Goal: Participate in discussion: Engage in conversation with other users on a specific topic

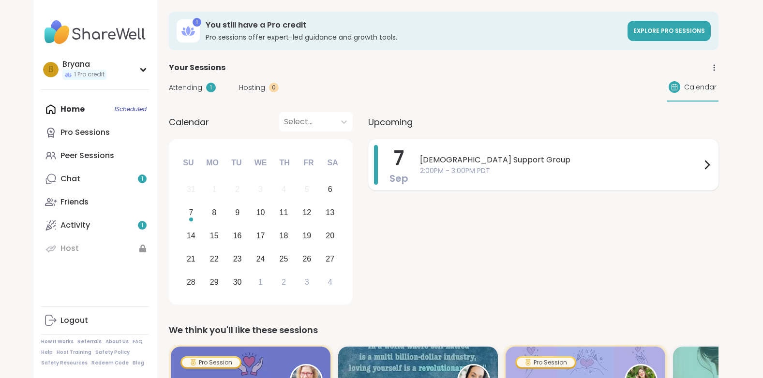
click at [706, 165] on icon at bounding box center [707, 165] width 12 height 12
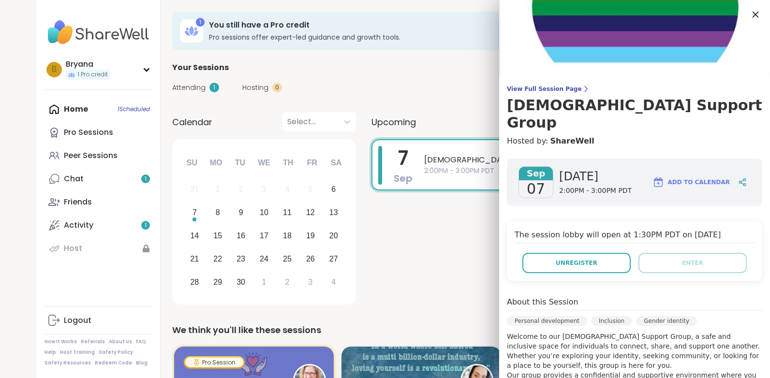
click at [752, 15] on icon at bounding box center [755, 15] width 6 height 6
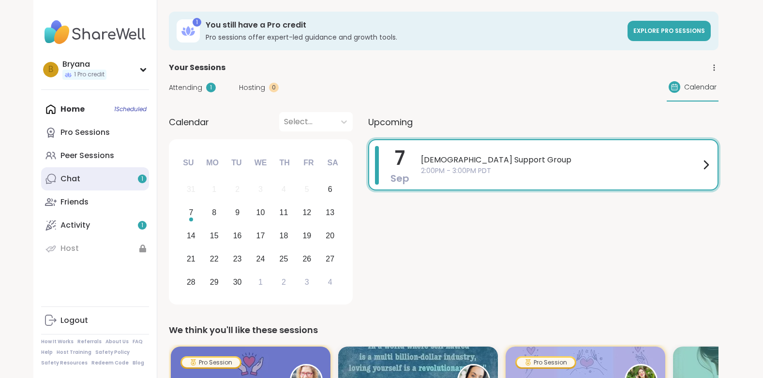
click at [88, 181] on link "Chat 1" at bounding box center [95, 178] width 108 height 23
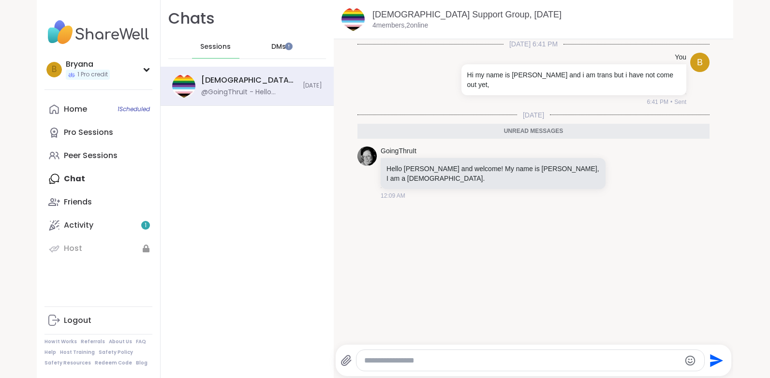
click at [396, 361] on textarea "Type your message" at bounding box center [522, 361] width 316 height 10
type textarea "**********"
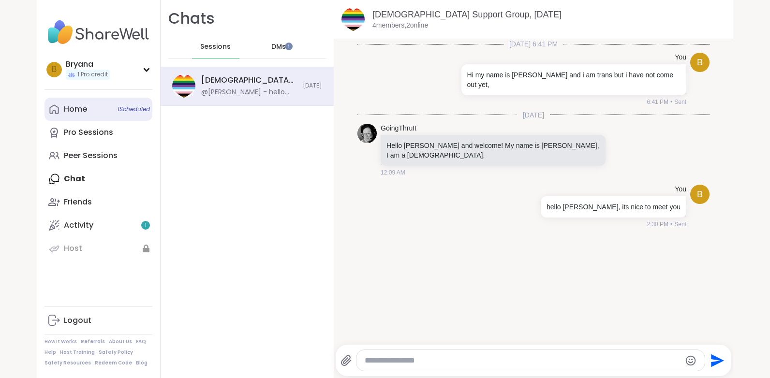
click at [77, 111] on div "Home 1 Scheduled" at bounding box center [75, 109] width 23 height 11
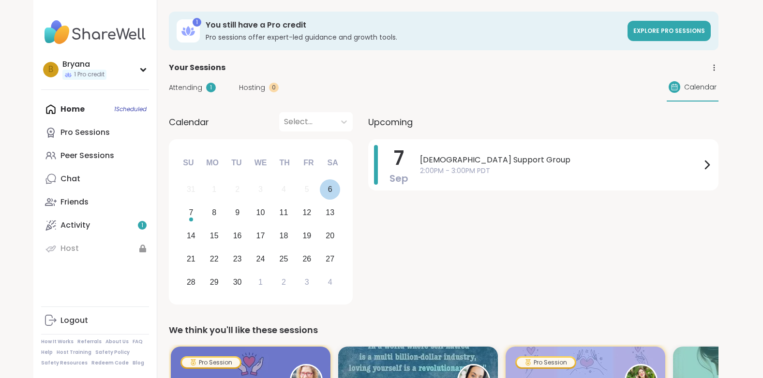
click at [327, 188] on div "6" at bounding box center [330, 189] width 21 height 21
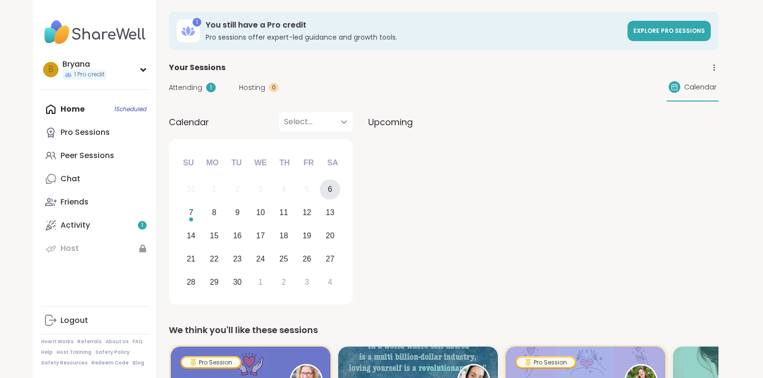
click at [347, 124] on icon at bounding box center [344, 122] width 10 height 10
click at [504, 180] on div at bounding box center [543, 223] width 350 height 169
click at [191, 217] on div "7" at bounding box center [191, 212] width 4 height 13
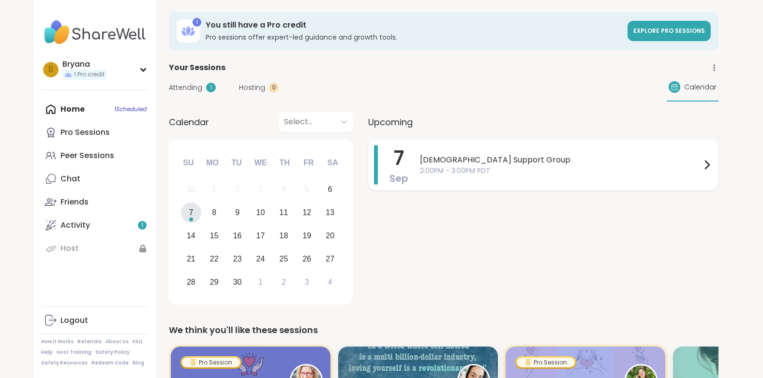
click at [493, 157] on span "[DEMOGRAPHIC_DATA] Support Group" at bounding box center [560, 160] width 281 height 12
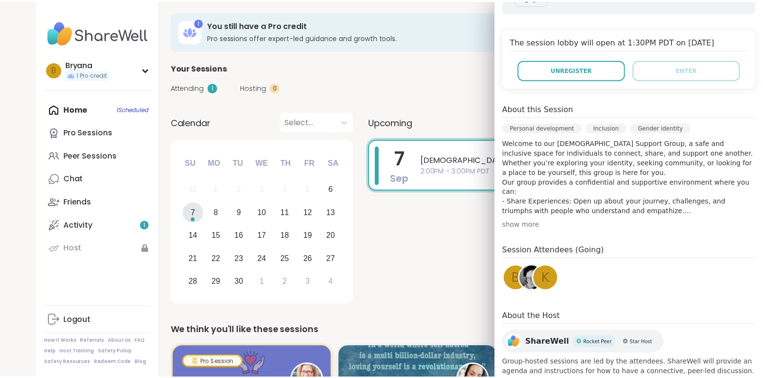
scroll to position [198, 0]
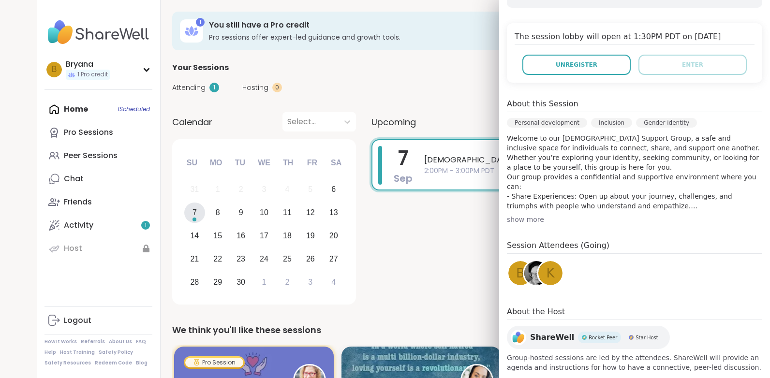
click at [516, 215] on div "show more" at bounding box center [634, 220] width 255 height 10
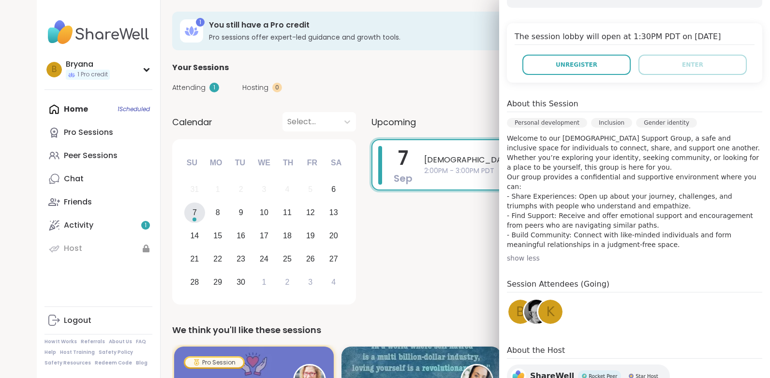
click at [391, 223] on div "[DATE] [DEMOGRAPHIC_DATA] Support Group 2:00PM - 3:00PM PDT" at bounding box center [546, 223] width 350 height 169
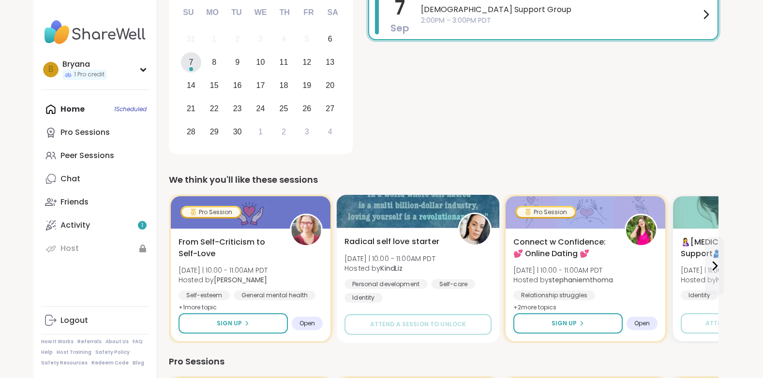
scroll to position [145, 0]
